Goal: Transaction & Acquisition: Book appointment/travel/reservation

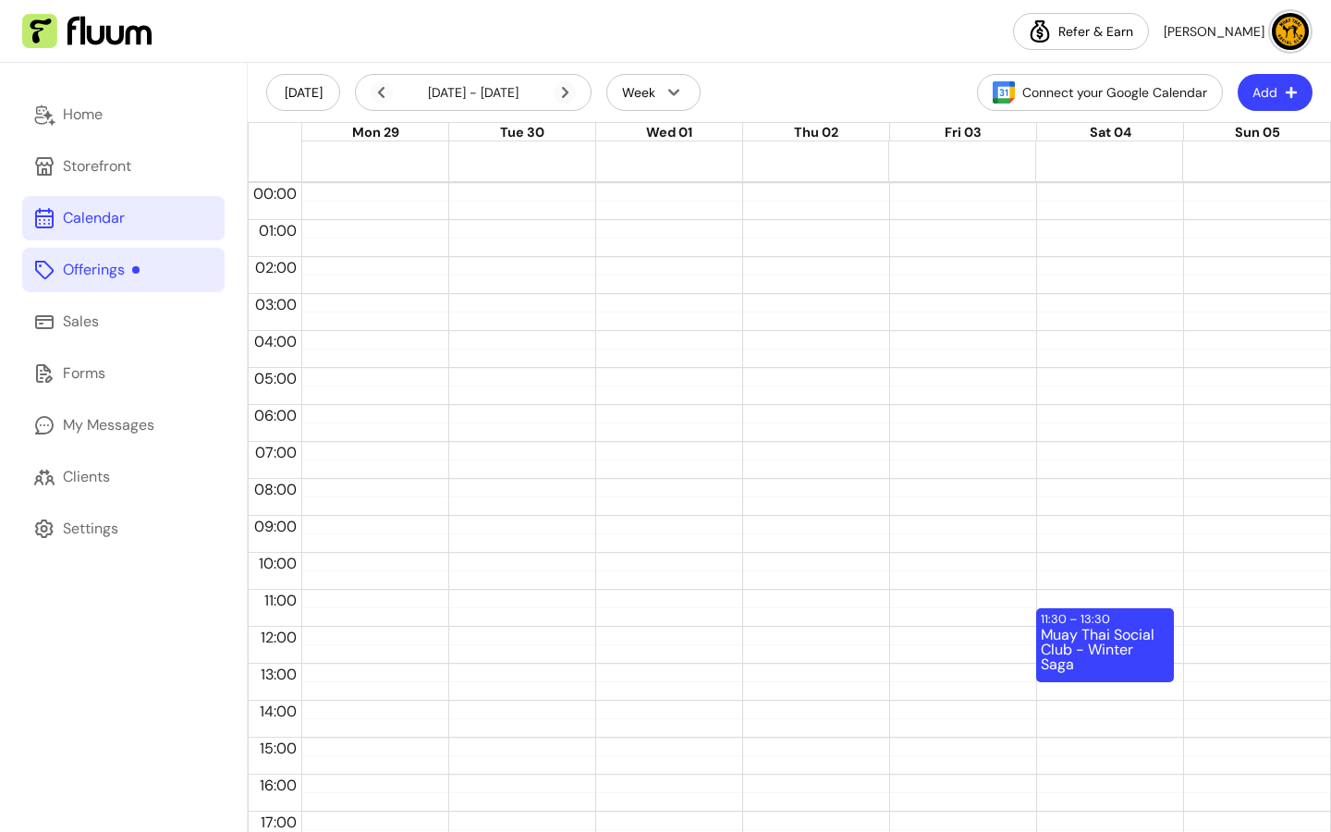
click at [80, 263] on div "Offerings" at bounding box center [101, 270] width 77 height 22
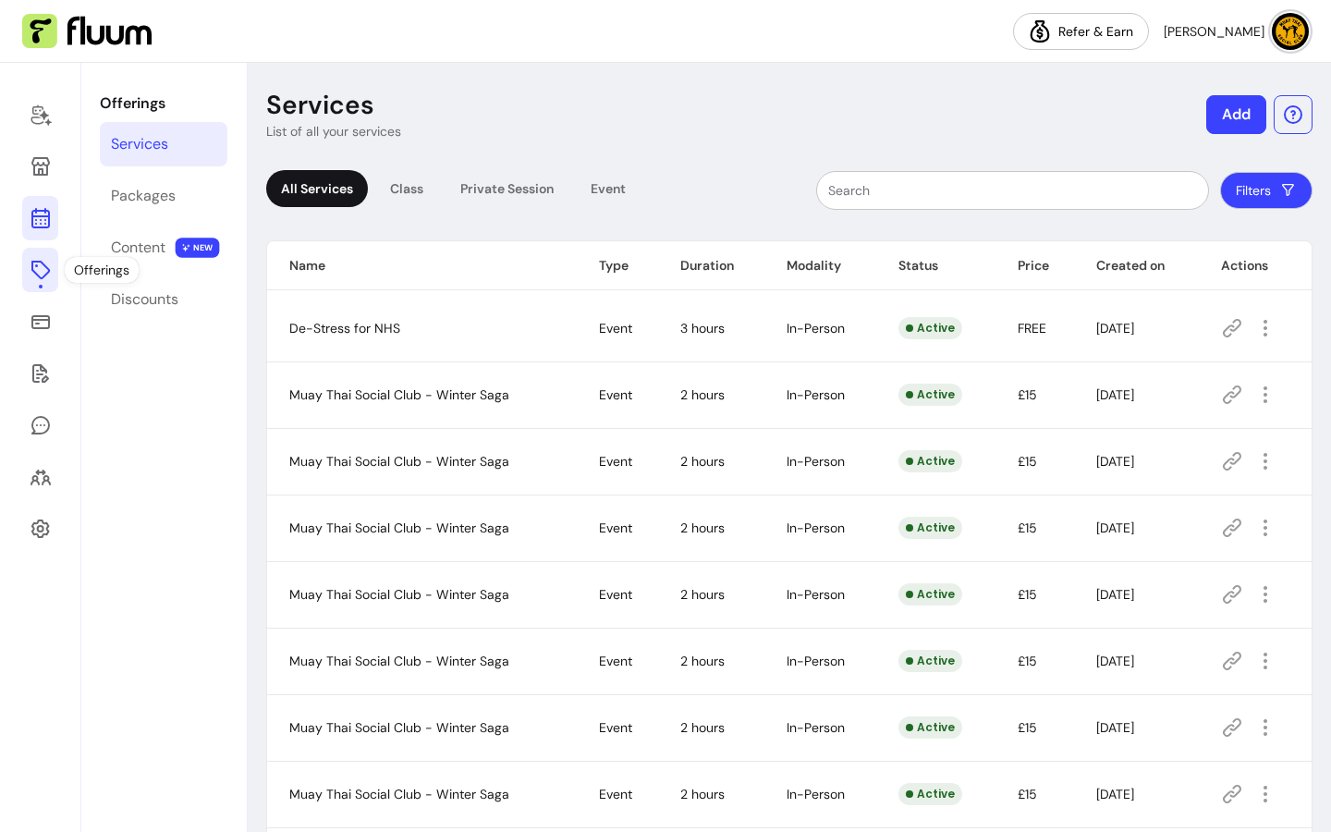
click at [40, 203] on link at bounding box center [40, 218] width 36 height 44
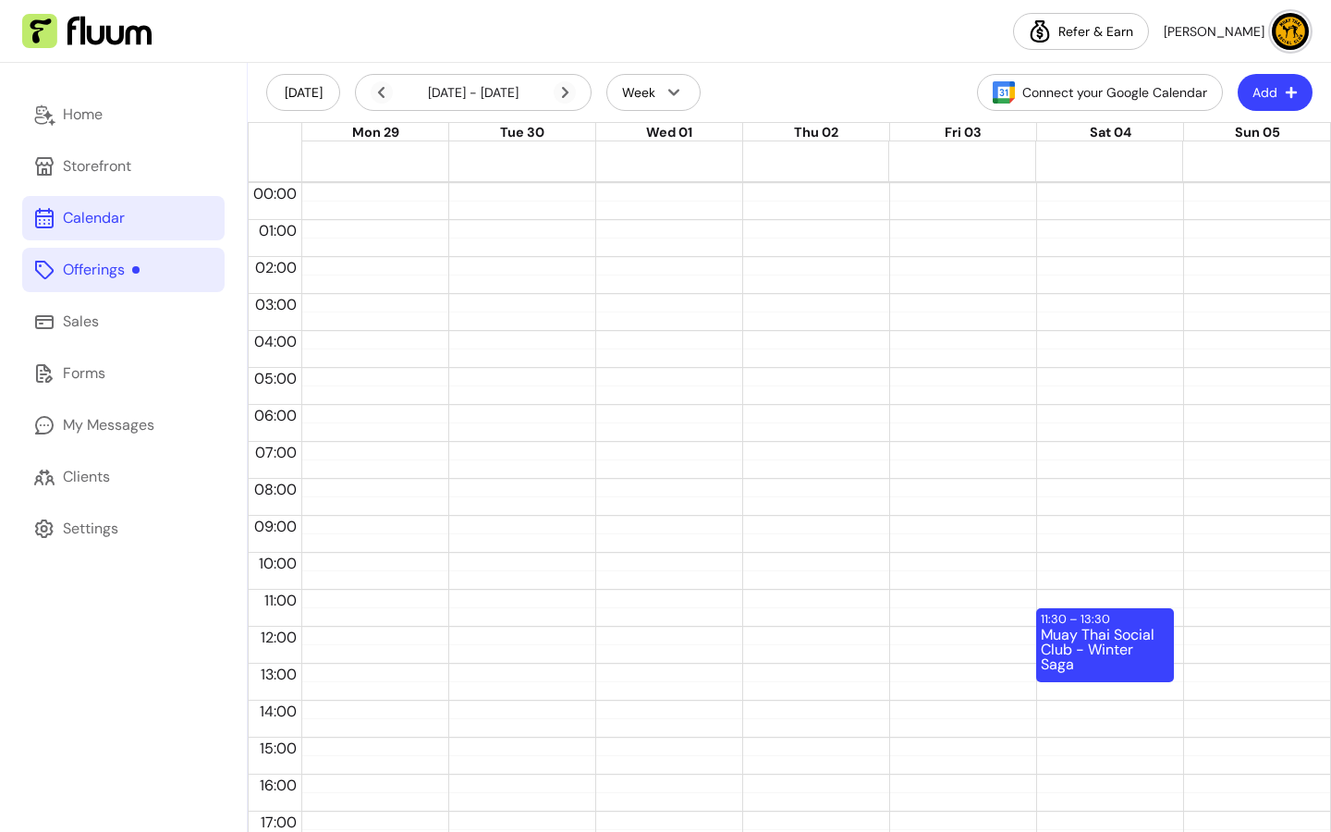
click at [1248, 22] on span "[PERSON_NAME]" at bounding box center [1214, 31] width 101 height 18
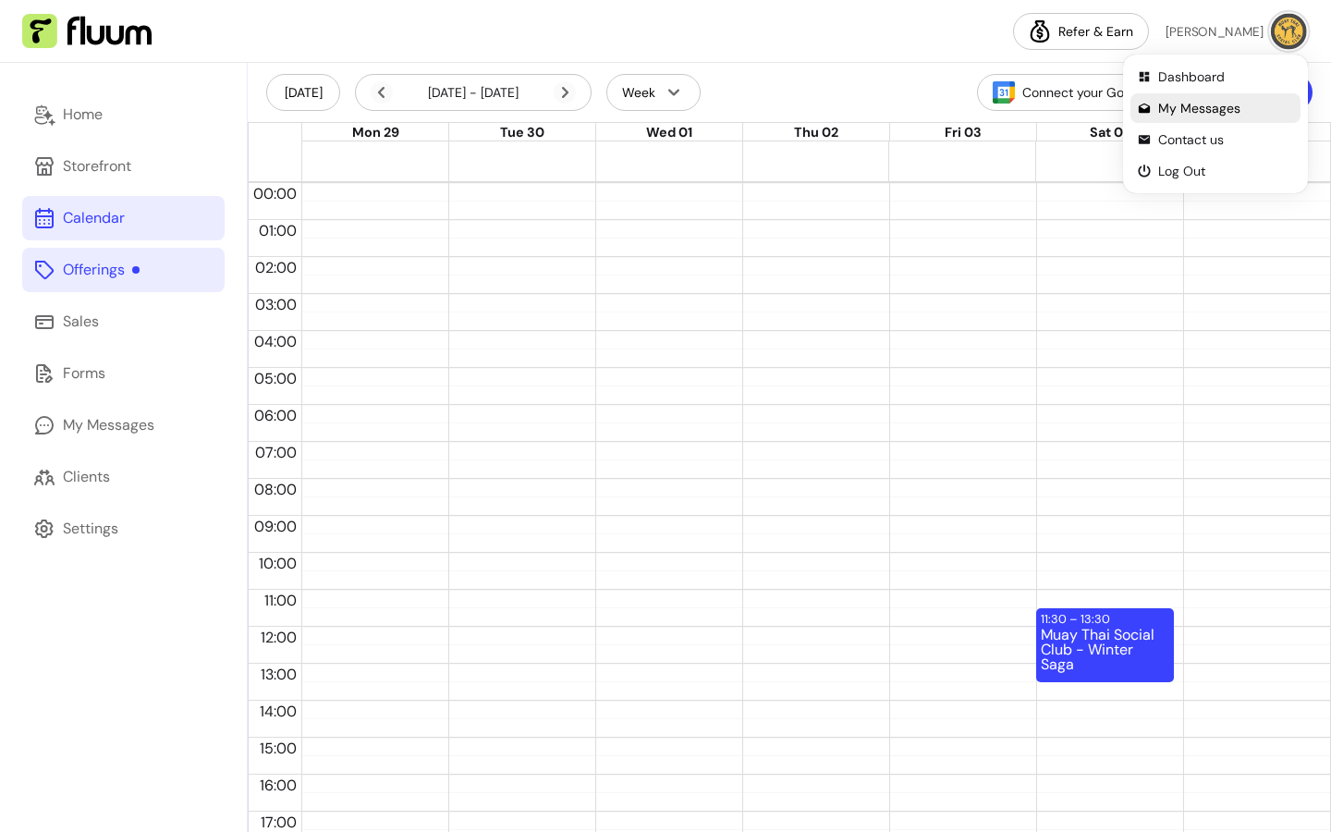
click at [1235, 98] on li "My Messages" at bounding box center [1216, 108] width 170 height 30
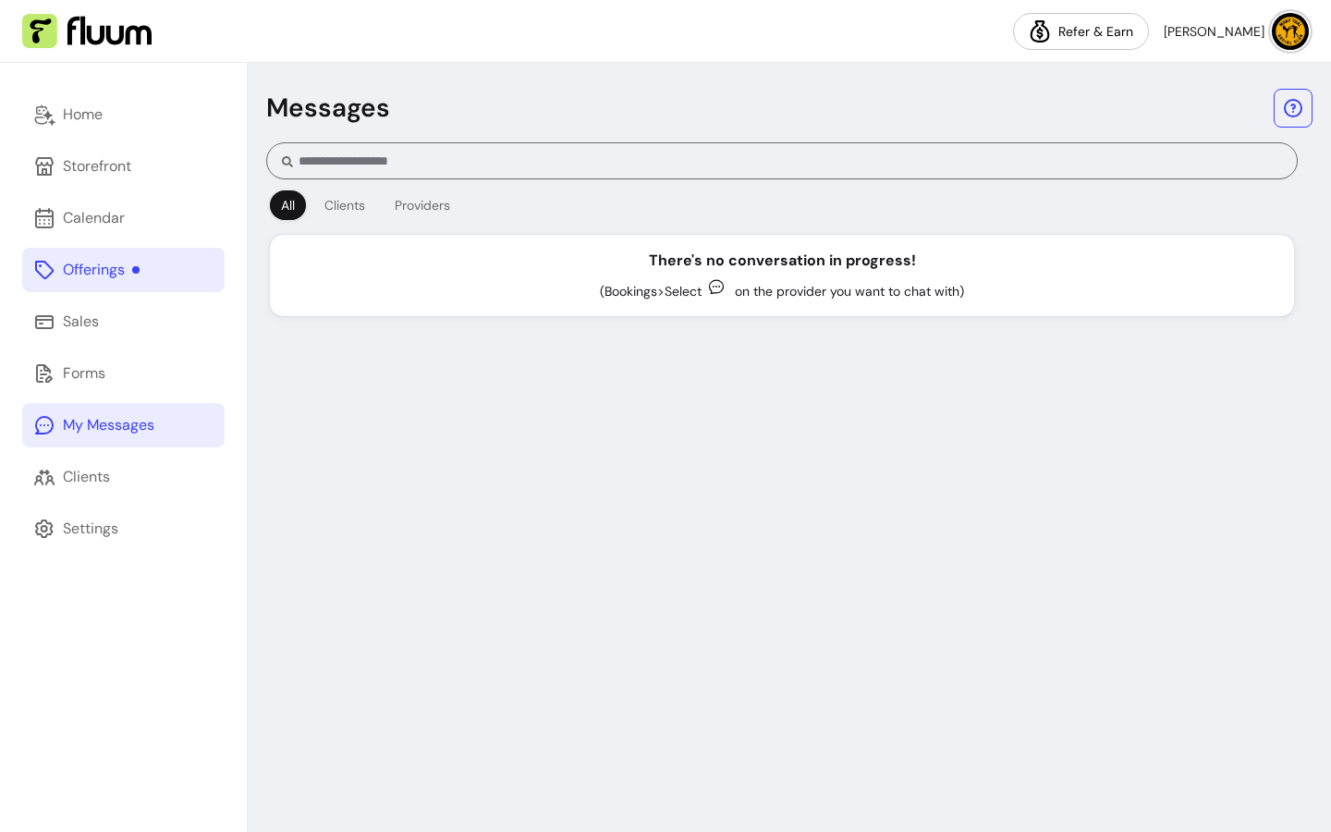
click at [1241, 29] on span "[PERSON_NAME]" at bounding box center [1214, 31] width 101 height 18
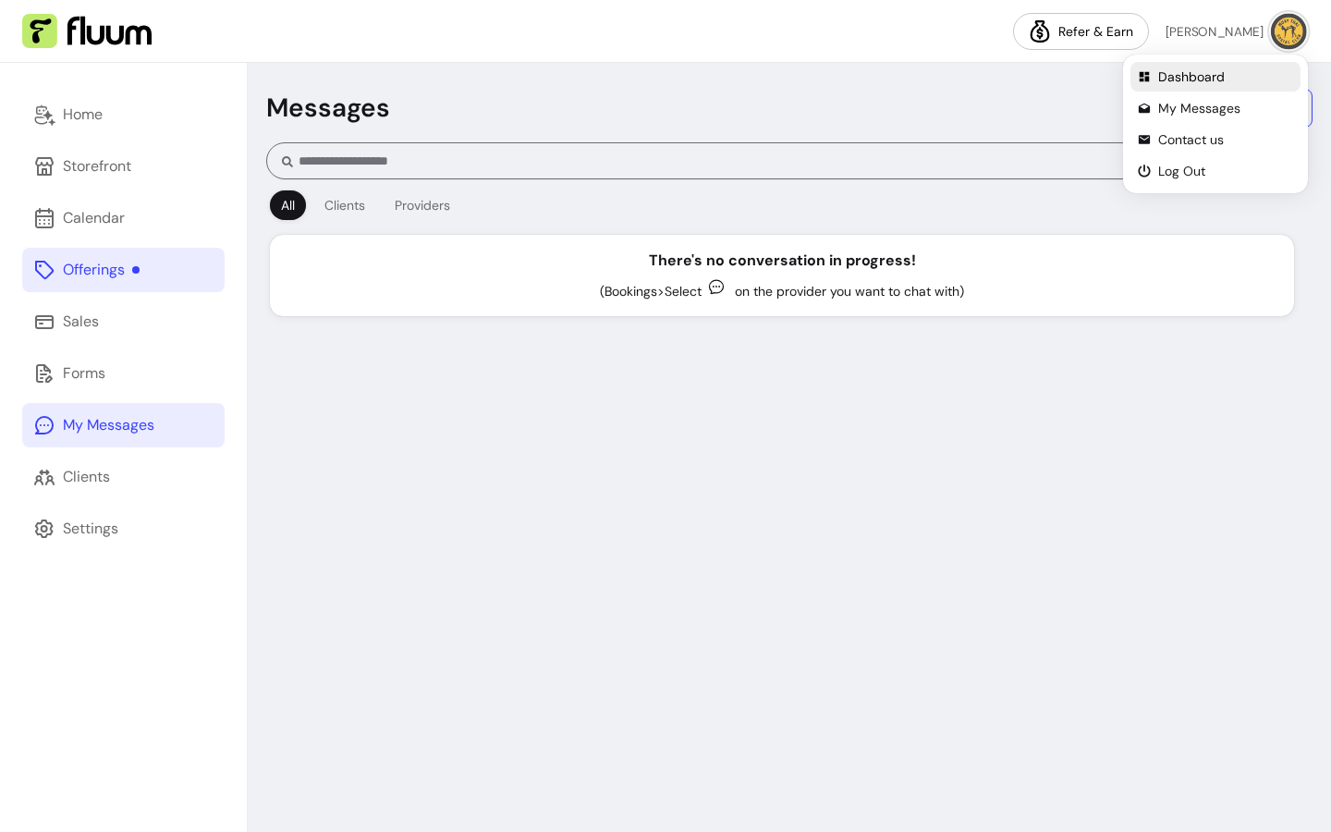
click at [1196, 70] on span "Dashboard" at bounding box center [1225, 76] width 135 height 18
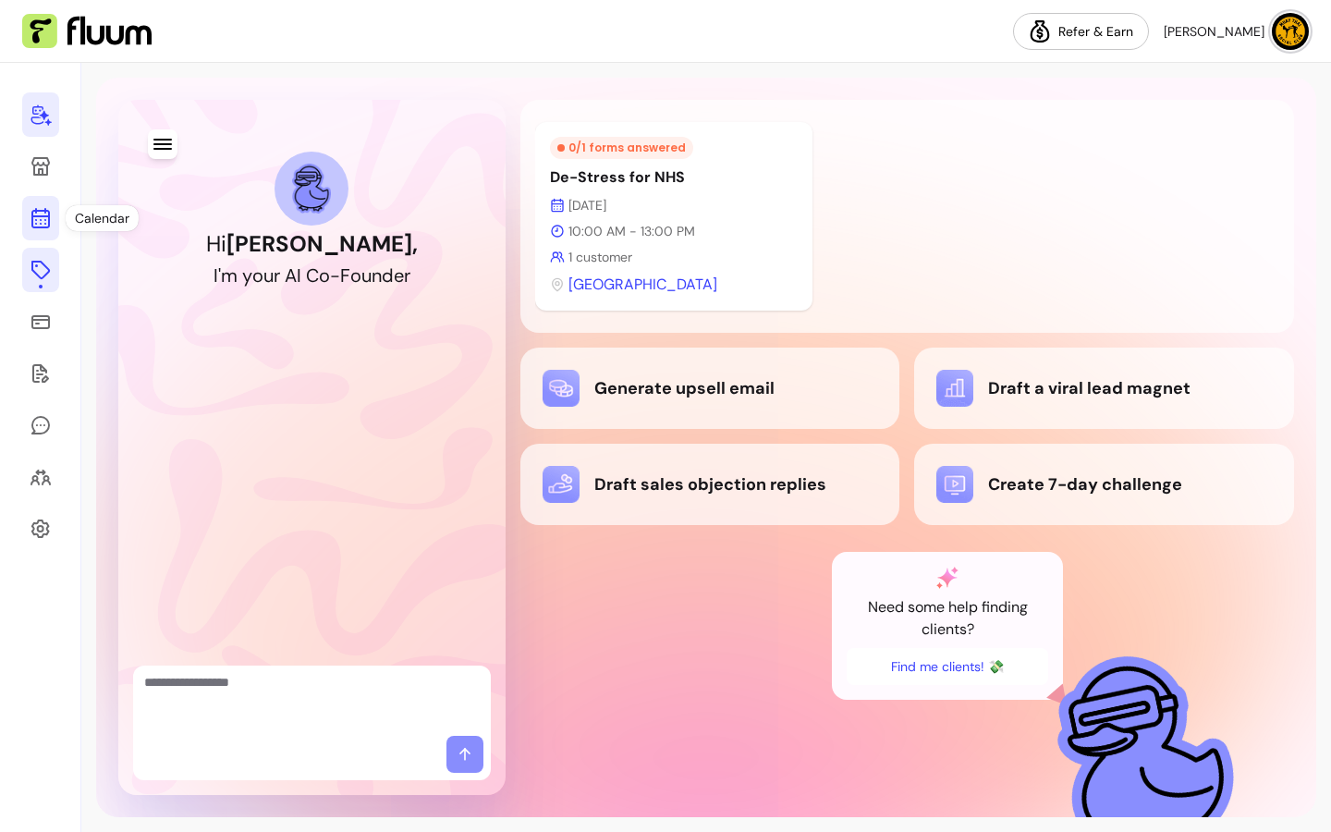
click at [42, 228] on icon at bounding box center [41, 218] width 22 height 22
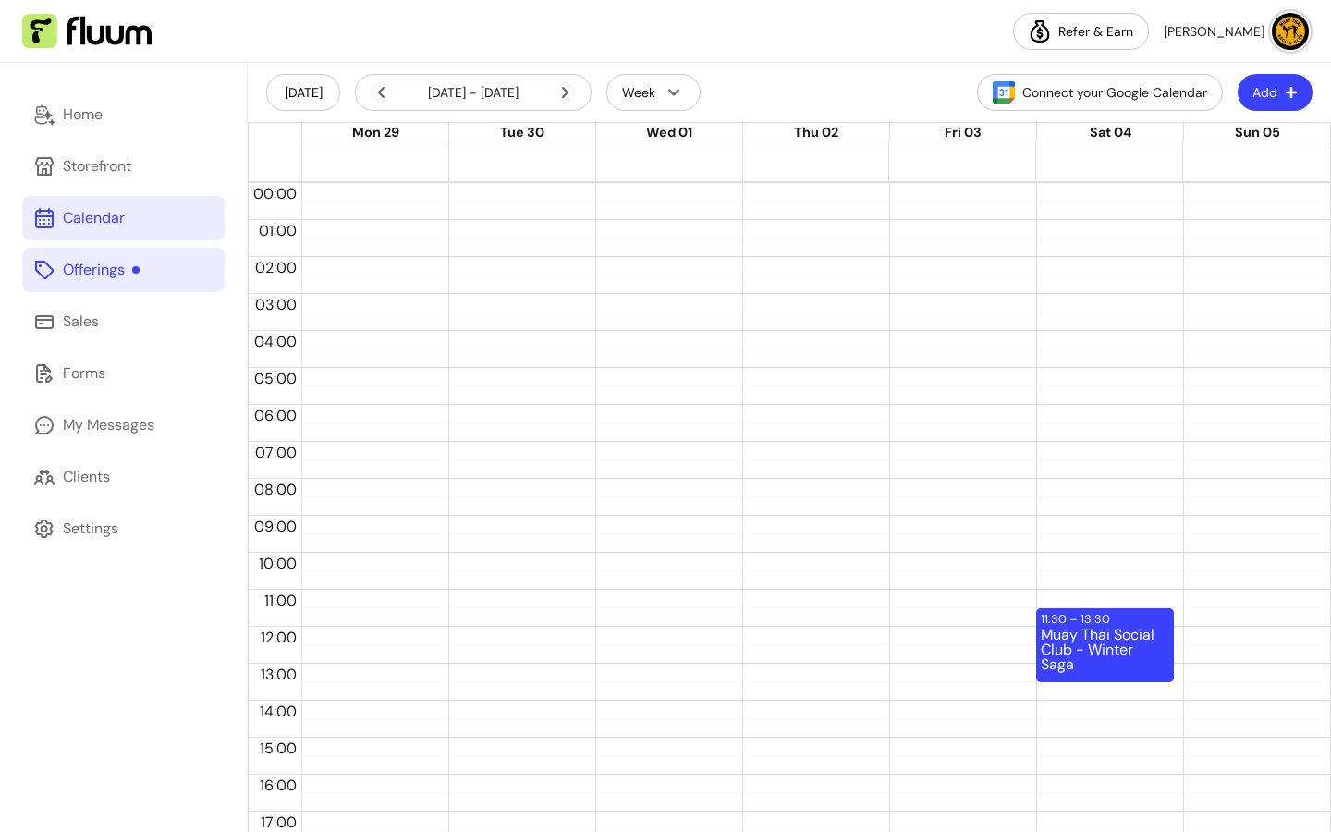
click at [92, 276] on div "Offerings" at bounding box center [101, 270] width 77 height 22
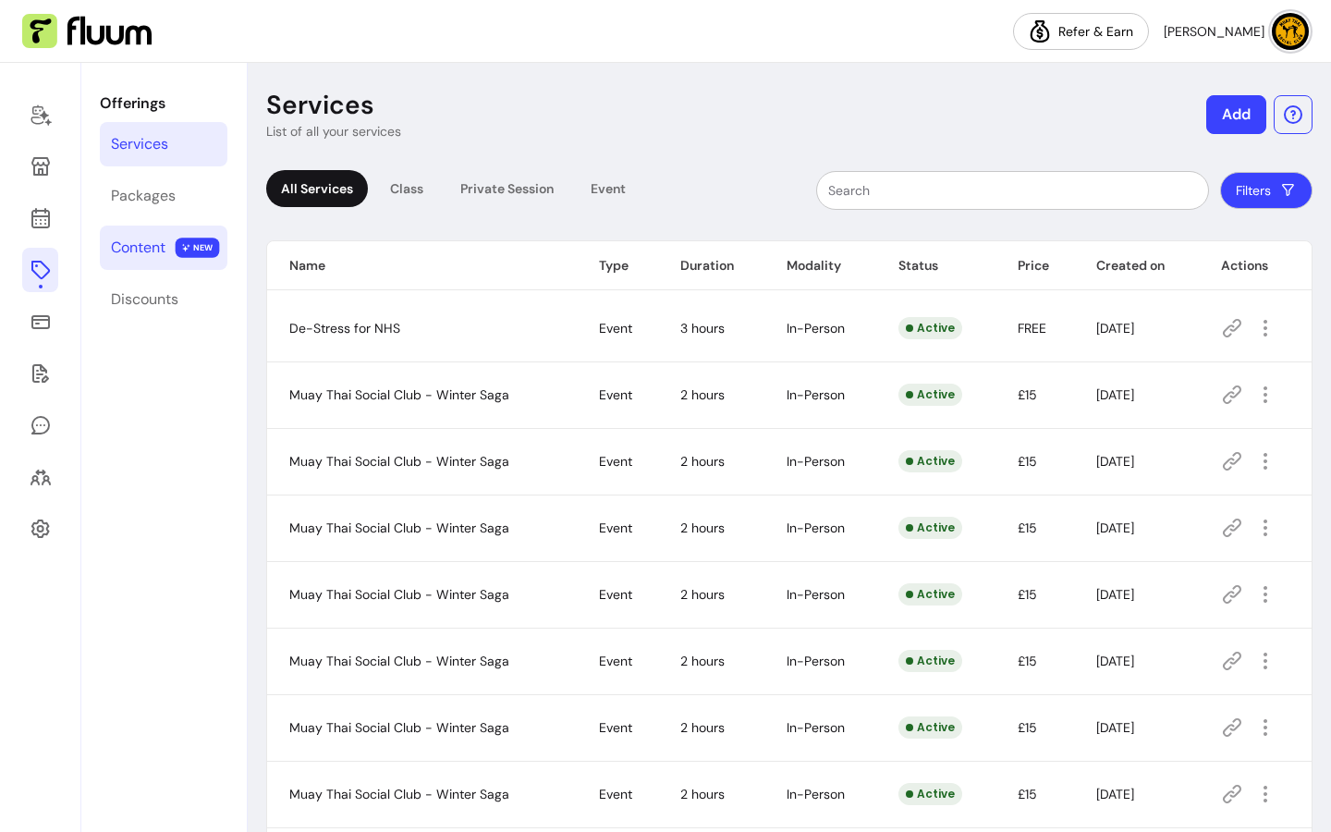
click at [141, 246] on div "Content" at bounding box center [138, 248] width 55 height 22
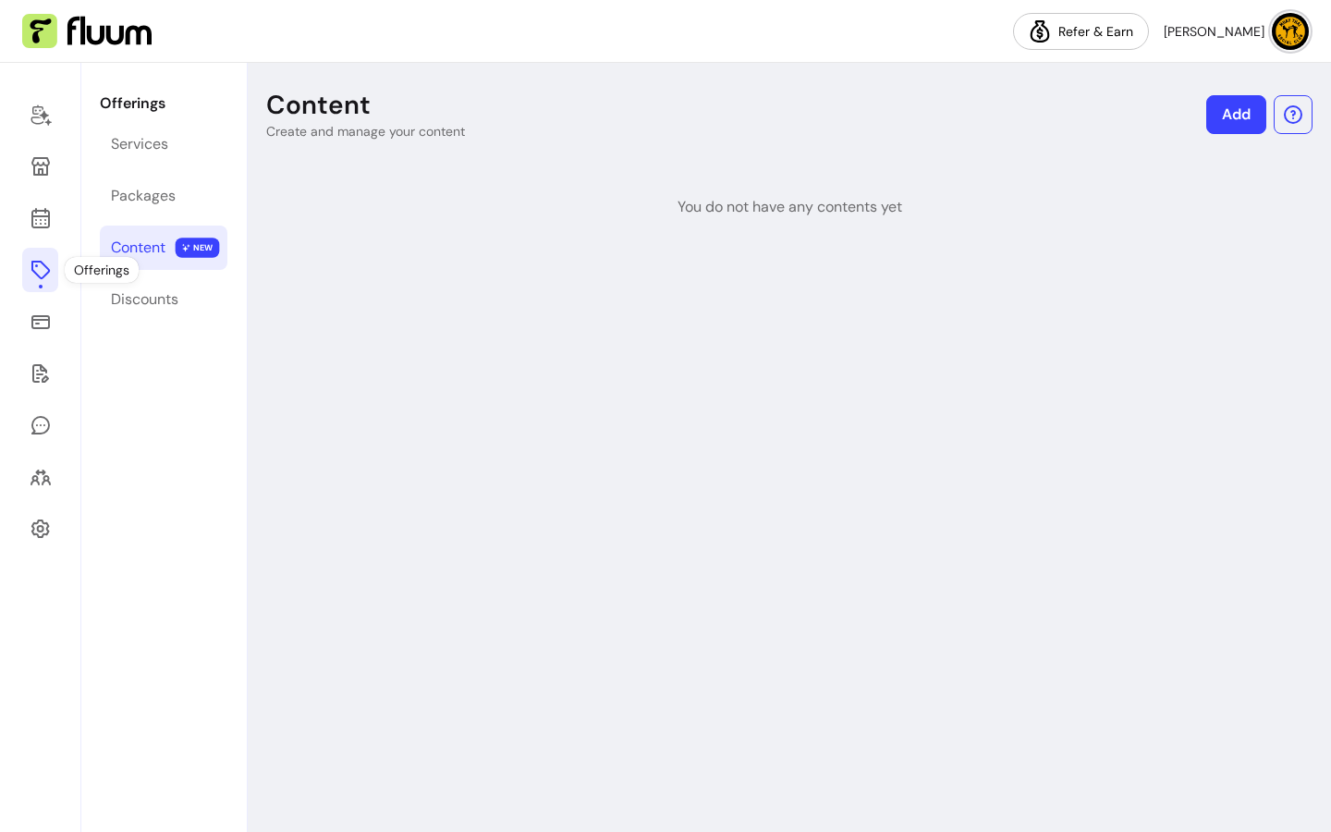
click at [35, 297] on div at bounding box center [40, 447] width 81 height 769
click at [190, 122] on link "Services" at bounding box center [164, 144] width 128 height 44
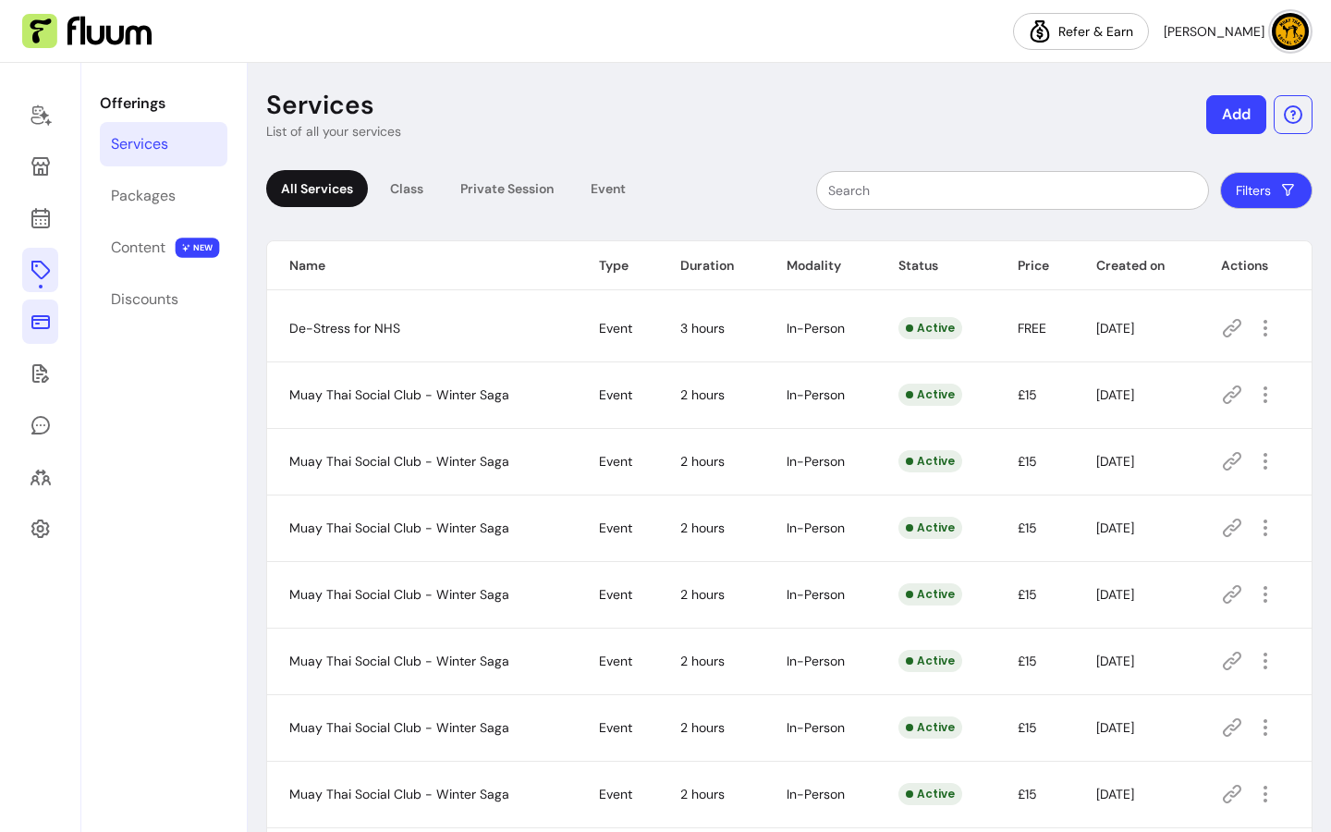
click at [43, 313] on icon at bounding box center [41, 322] width 22 height 22
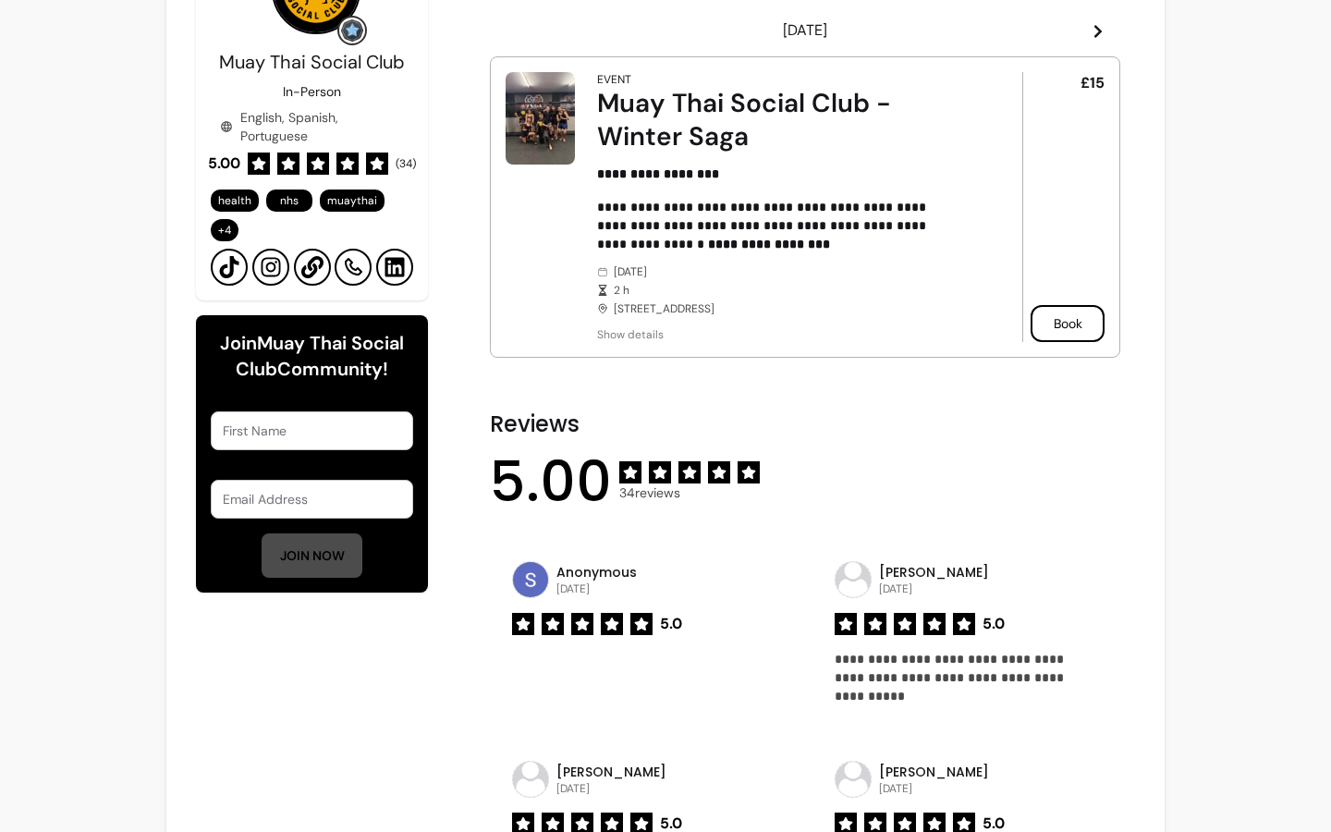
scroll to position [340, 0]
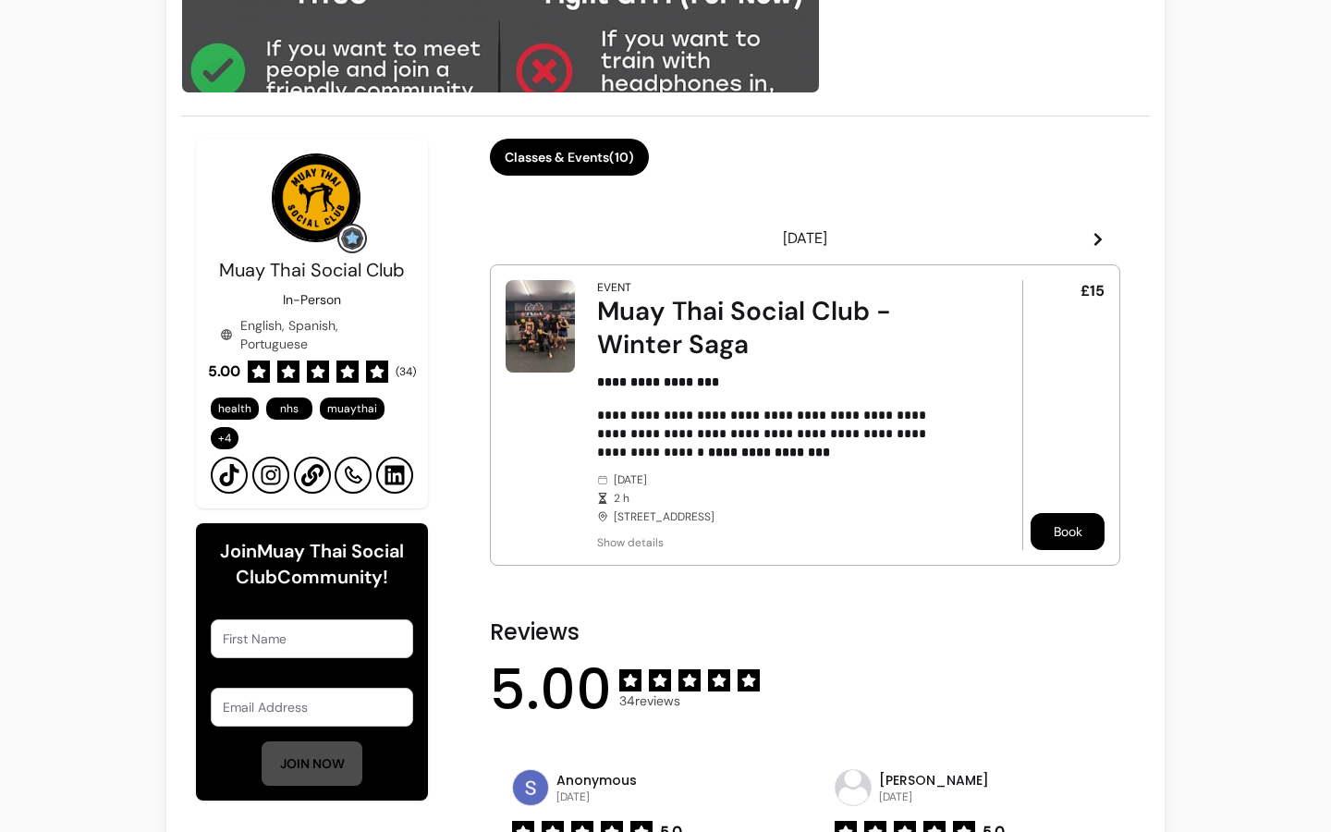
click at [1045, 533] on button "Book" at bounding box center [1068, 531] width 74 height 37
